Goal: Communication & Community: Ask a question

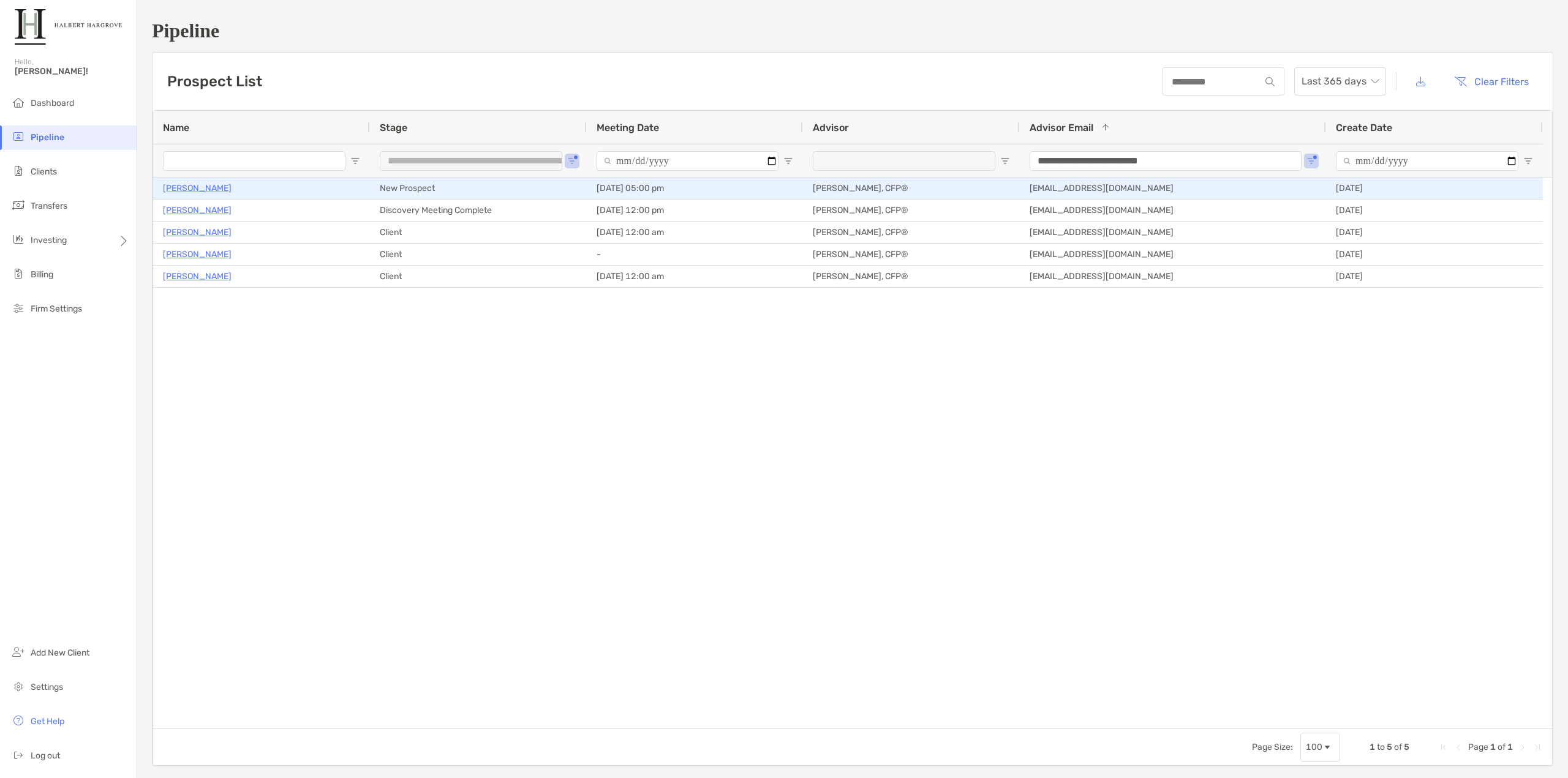
click at [199, 182] on p "[PERSON_NAME]" at bounding box center [196, 188] width 68 height 16
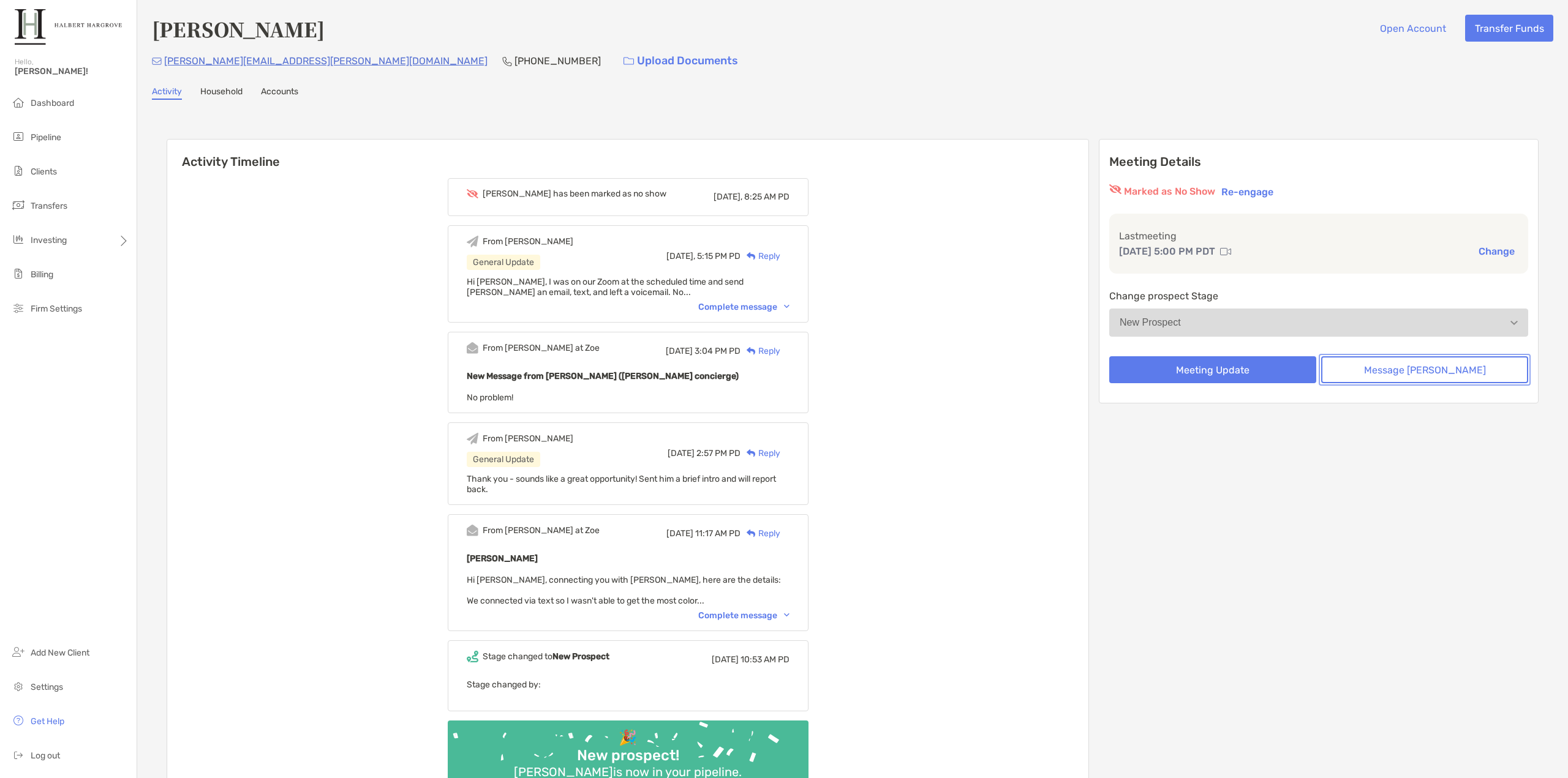
click at [1400, 374] on button "Message [PERSON_NAME]" at bounding box center [1425, 370] width 207 height 27
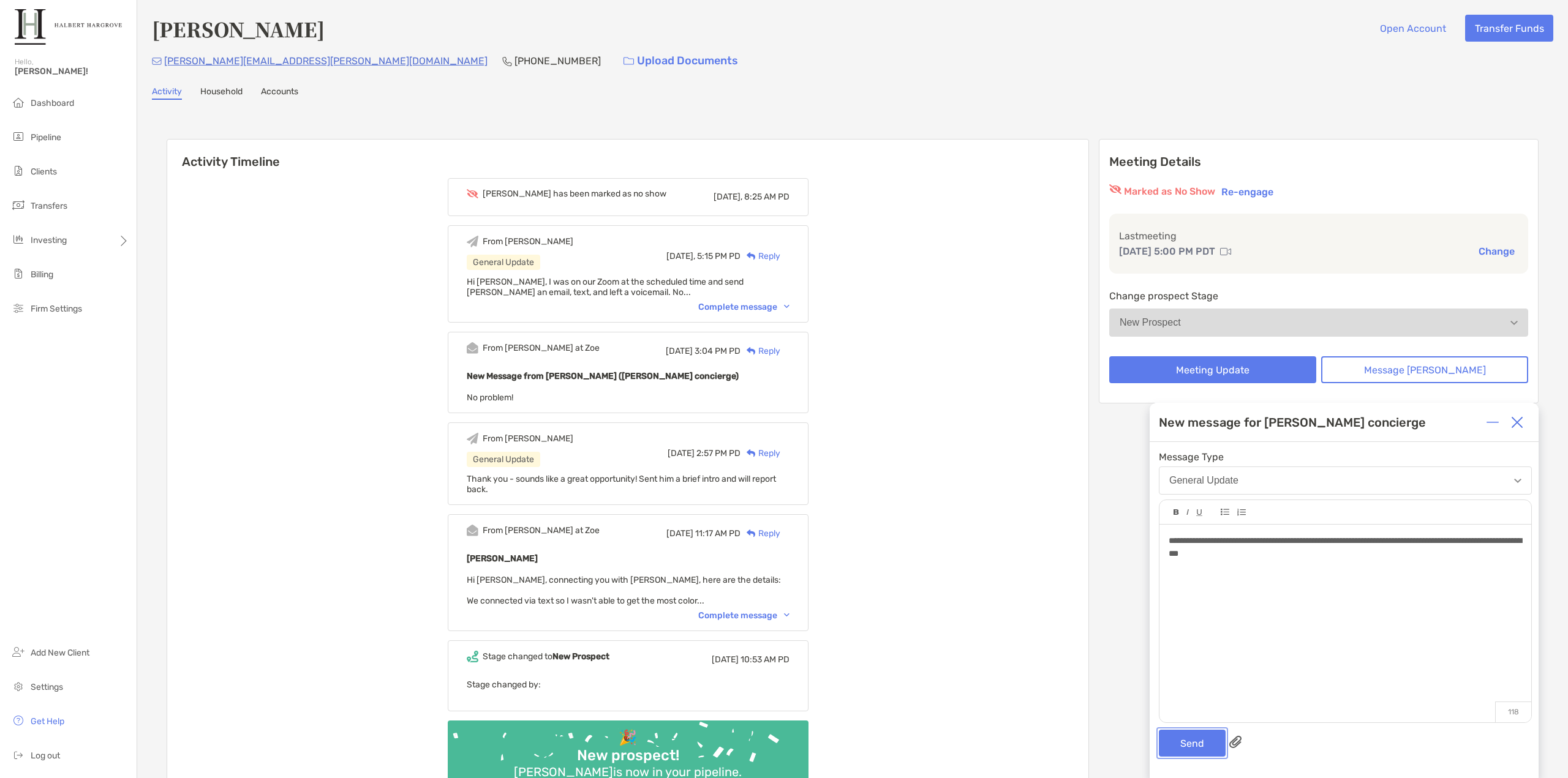
click at [1179, 737] on button "Send" at bounding box center [1192, 743] width 67 height 27
